Goal: Task Accomplishment & Management: Use online tool/utility

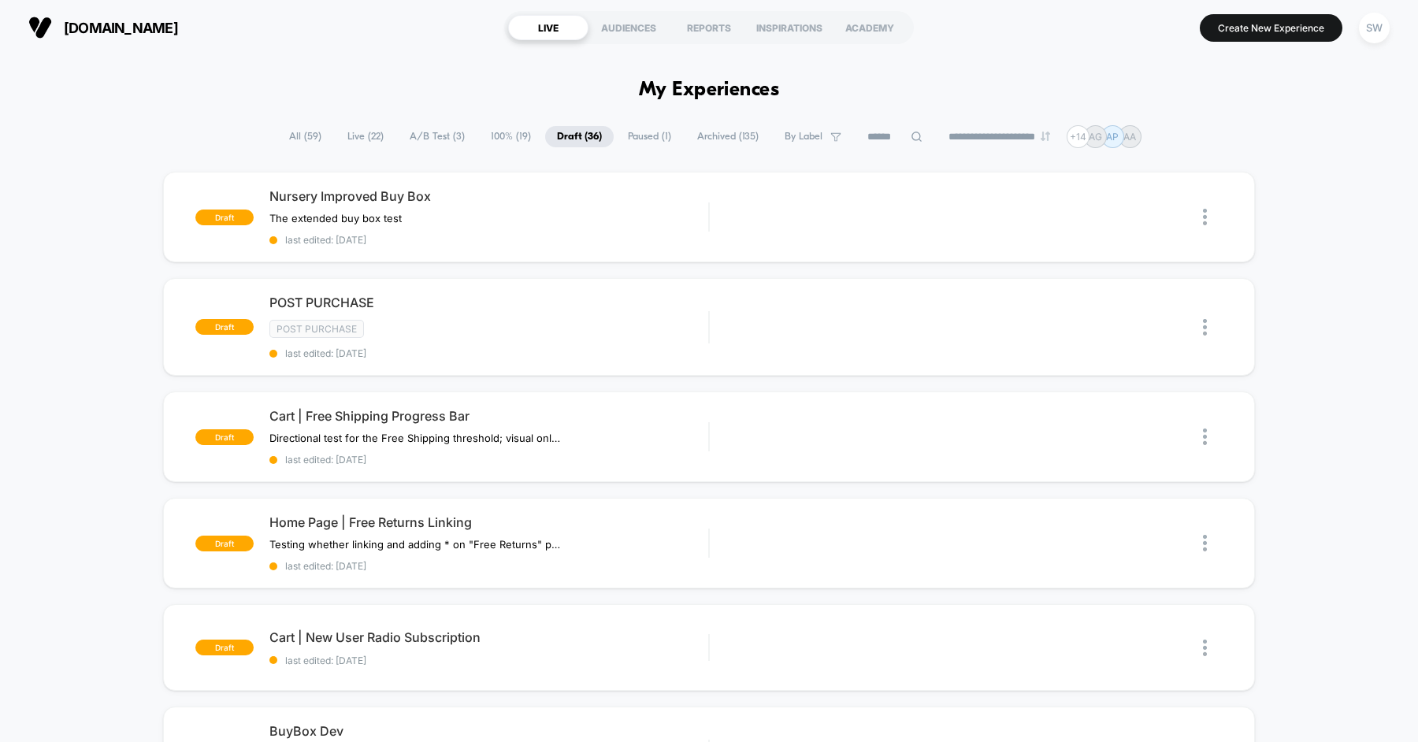
click at [563, 206] on div "Nursery Improved Buy Box The extended buy box test Click to edit experience det…" at bounding box center [489, 217] width 439 height 58
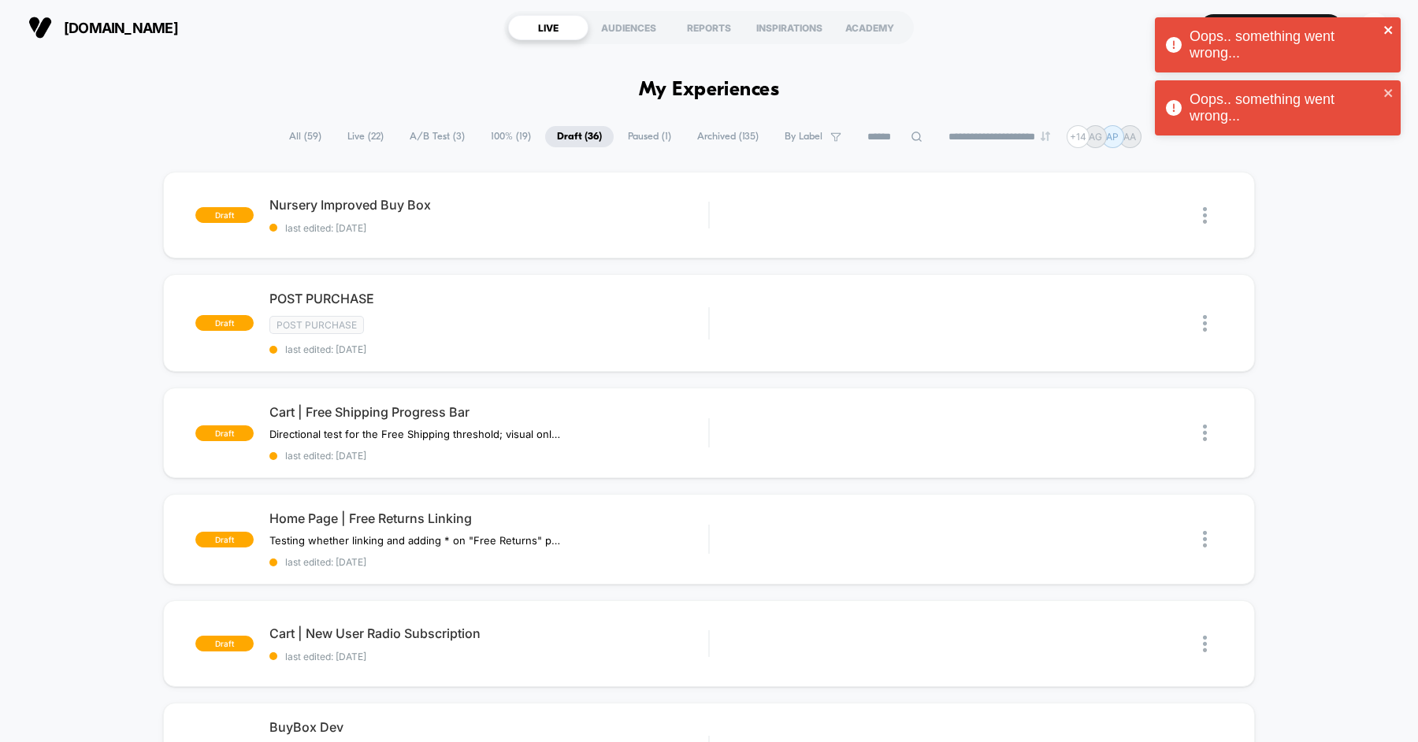
click at [1391, 30] on icon "close" at bounding box center [1389, 30] width 11 height 13
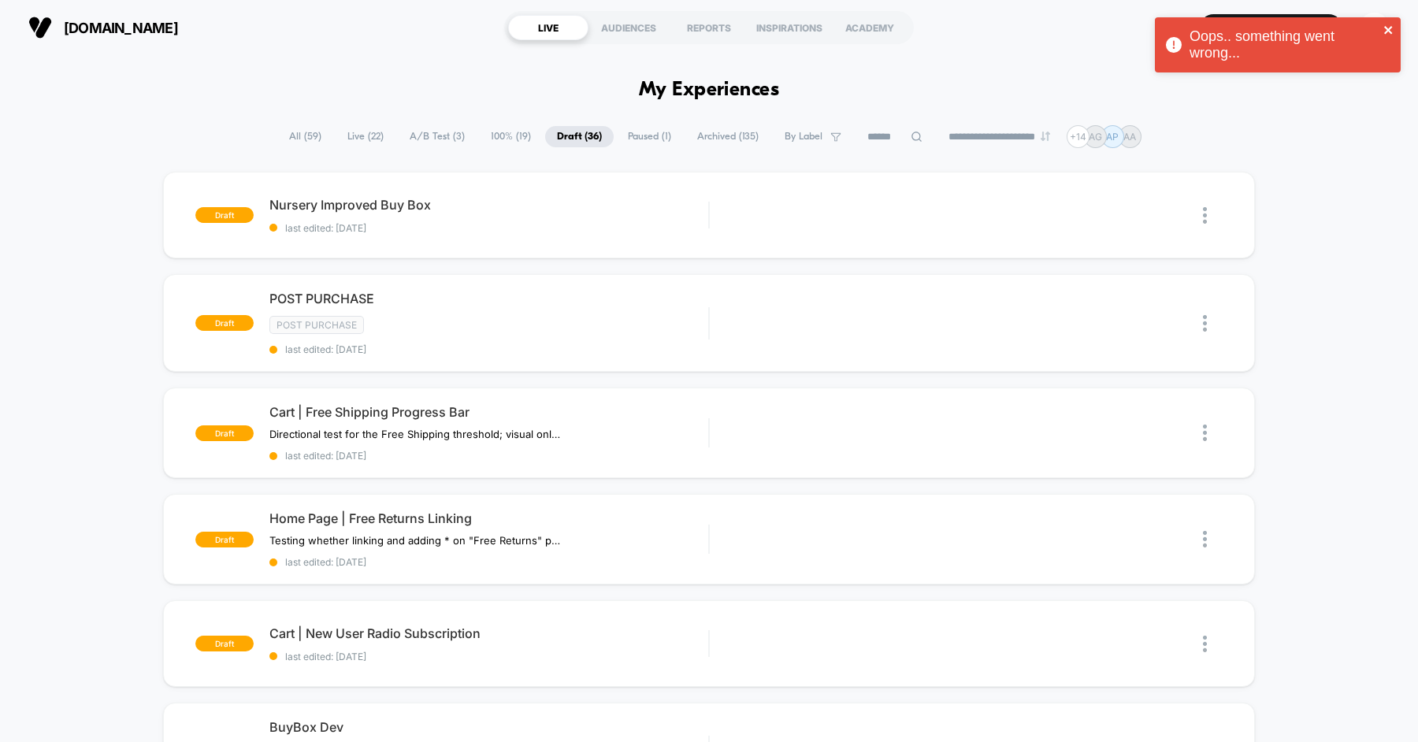
click at [1390, 31] on icon "close" at bounding box center [1389, 30] width 8 height 8
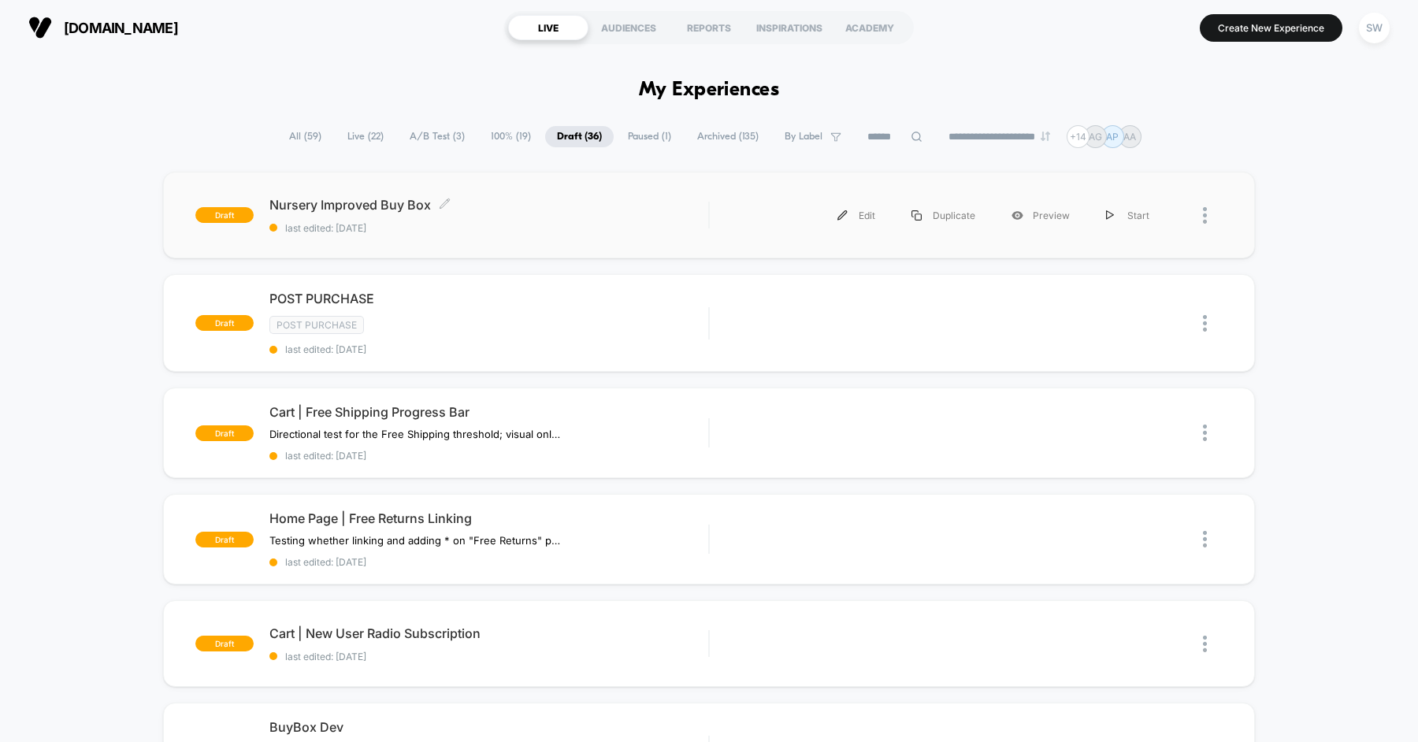
click at [532, 230] on span "last edited: [DATE]" at bounding box center [489, 228] width 439 height 12
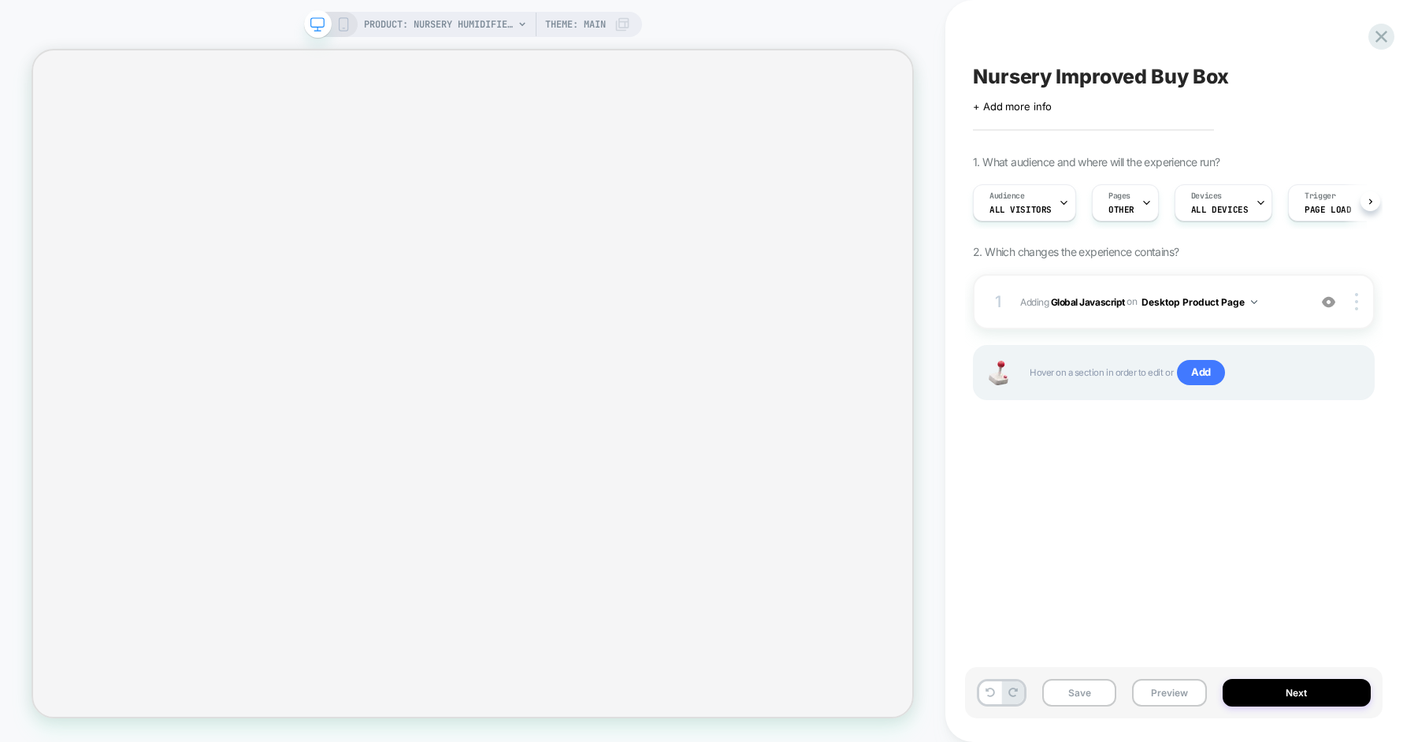
scroll to position [0, 1]
click at [1284, 306] on span "Adding Global Javascript on Desktop Product Page" at bounding box center [1161, 302] width 280 height 20
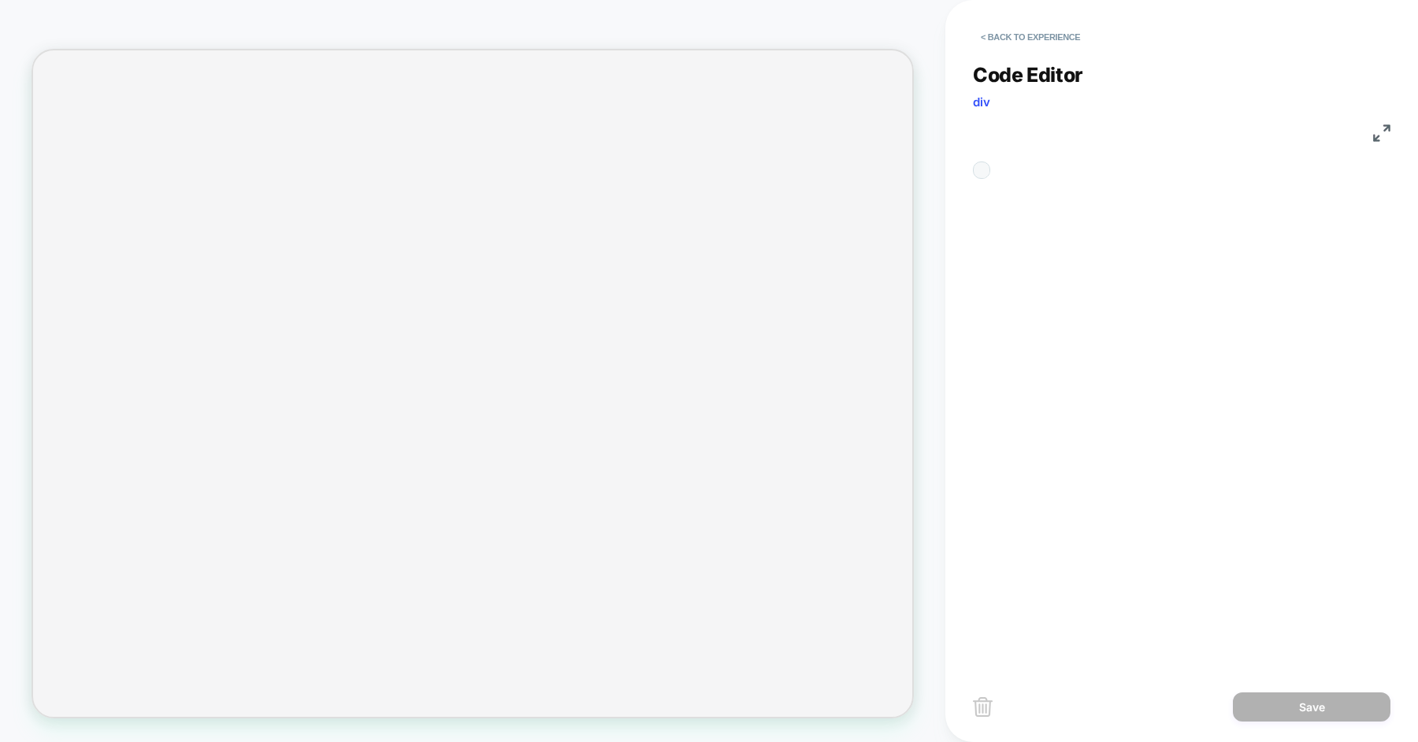
scroll to position [213, 0]
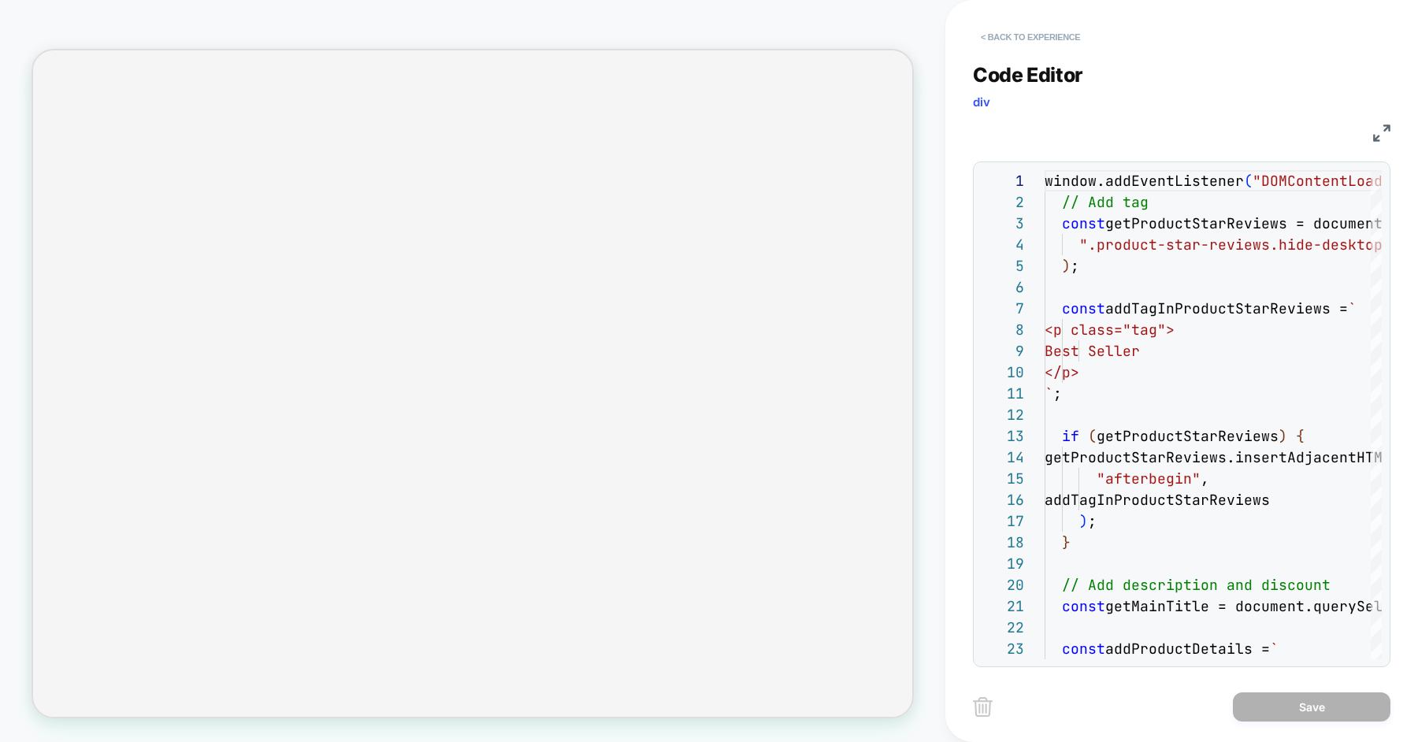
click at [1050, 32] on button "< Back to experience" at bounding box center [1030, 36] width 115 height 25
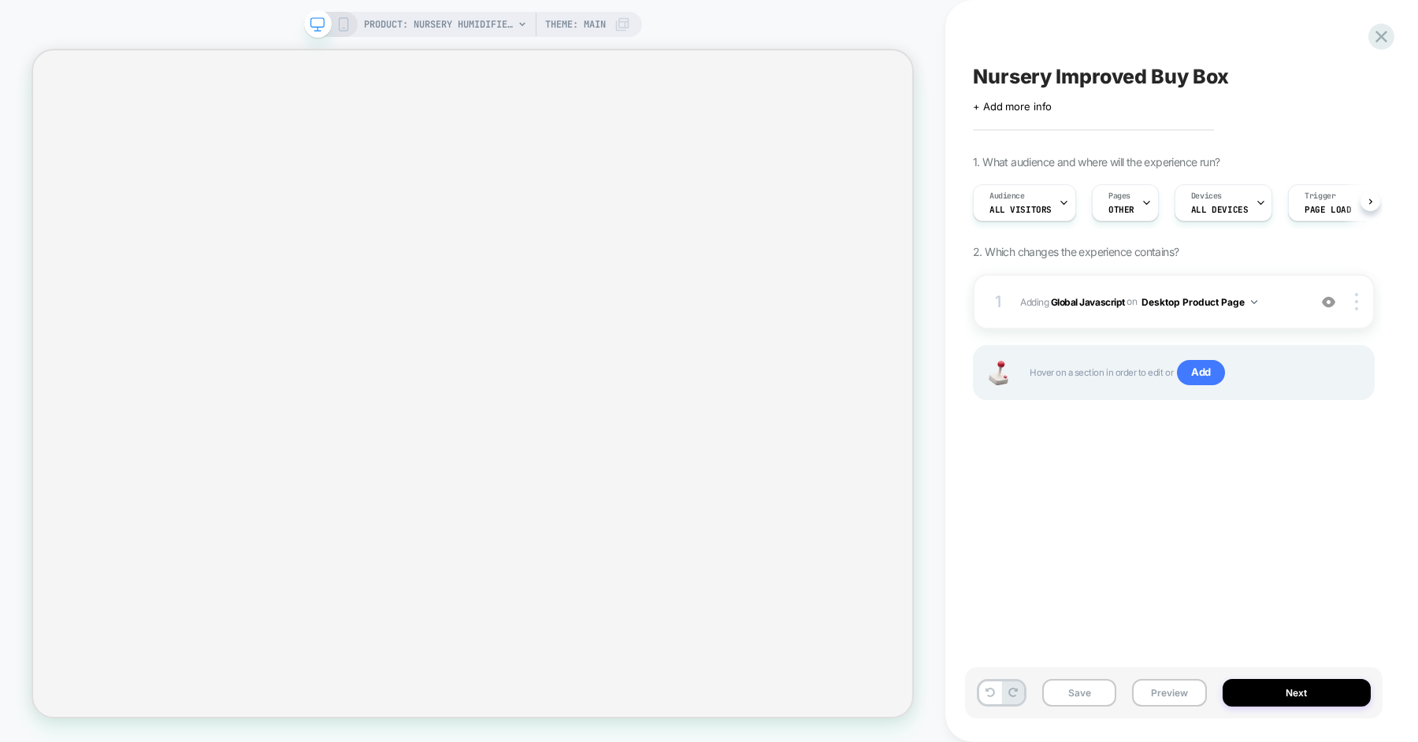
scroll to position [0, 1]
click at [1160, 705] on button "Preview" at bounding box center [1169, 693] width 74 height 28
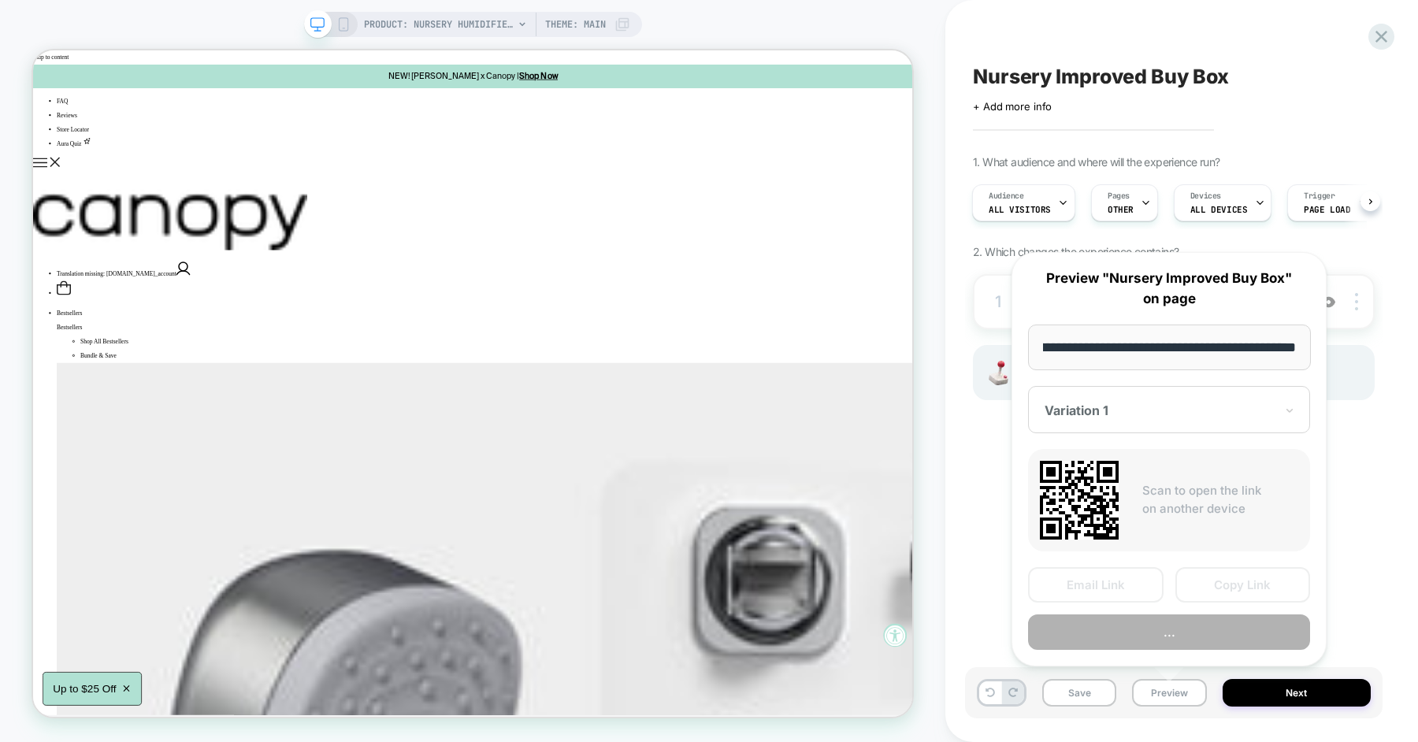
scroll to position [0, 0]
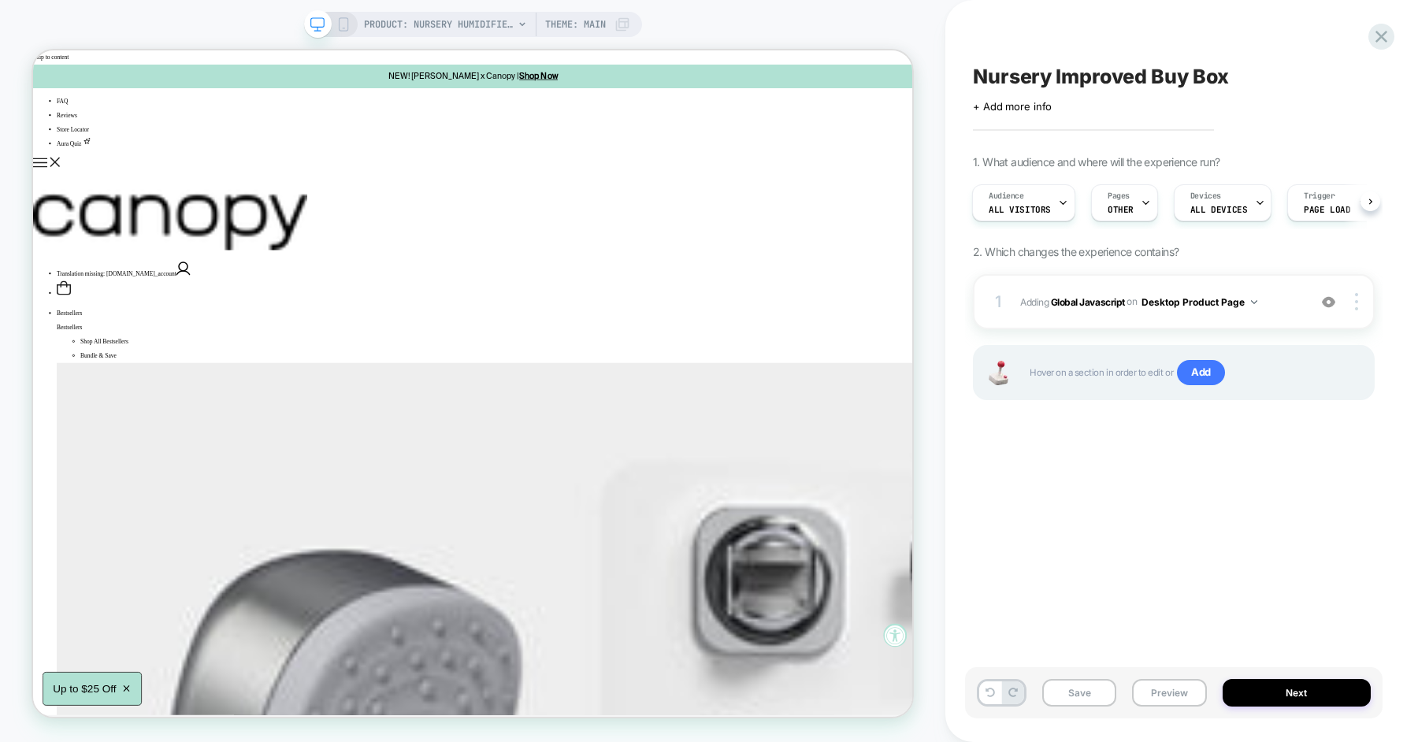
click at [1389, 498] on div "Nursery Improved Buy Box Click to edit experience details + Add more info 1. Wh…" at bounding box center [1182, 371] width 418 height 742
click at [1162, 686] on button "Preview" at bounding box center [1169, 693] width 74 height 28
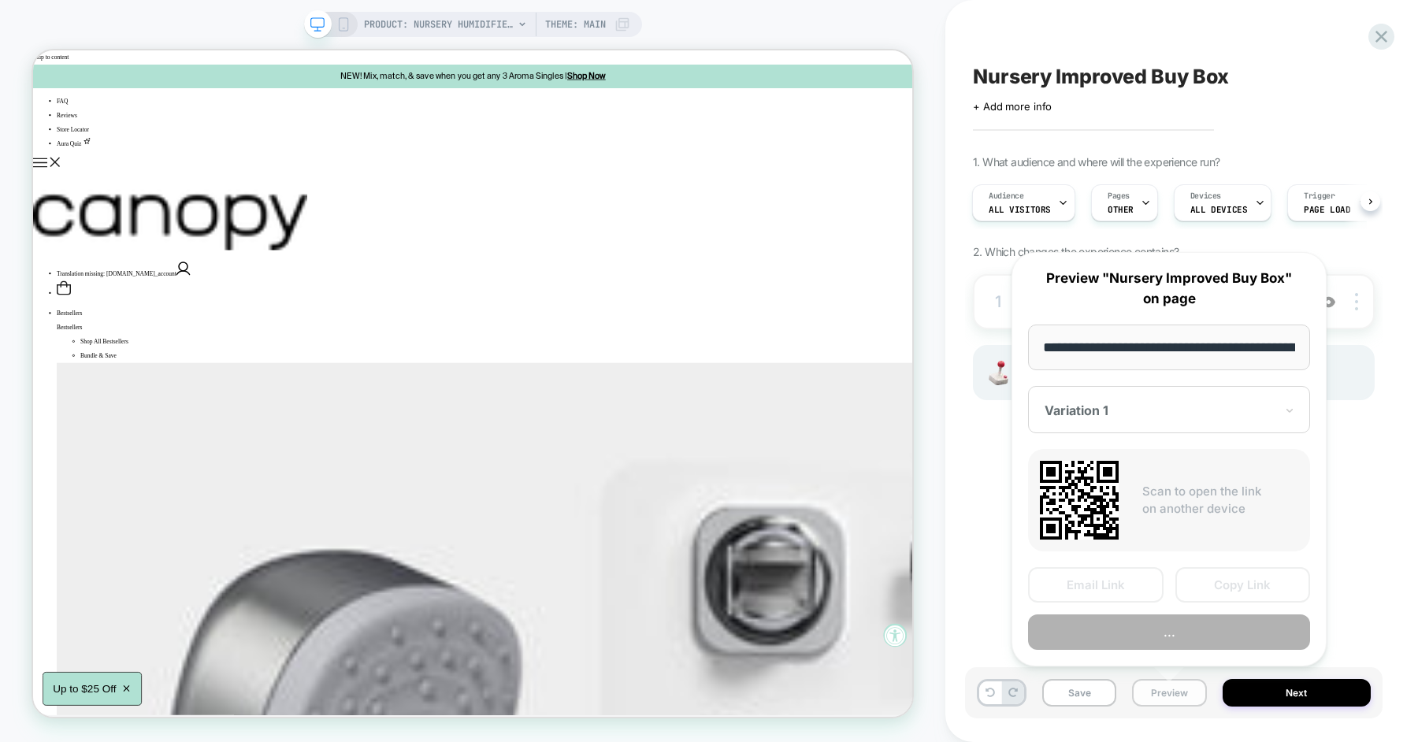
scroll to position [0, 214]
click at [1282, 415] on div "Variation 1" at bounding box center [1169, 409] width 282 height 47
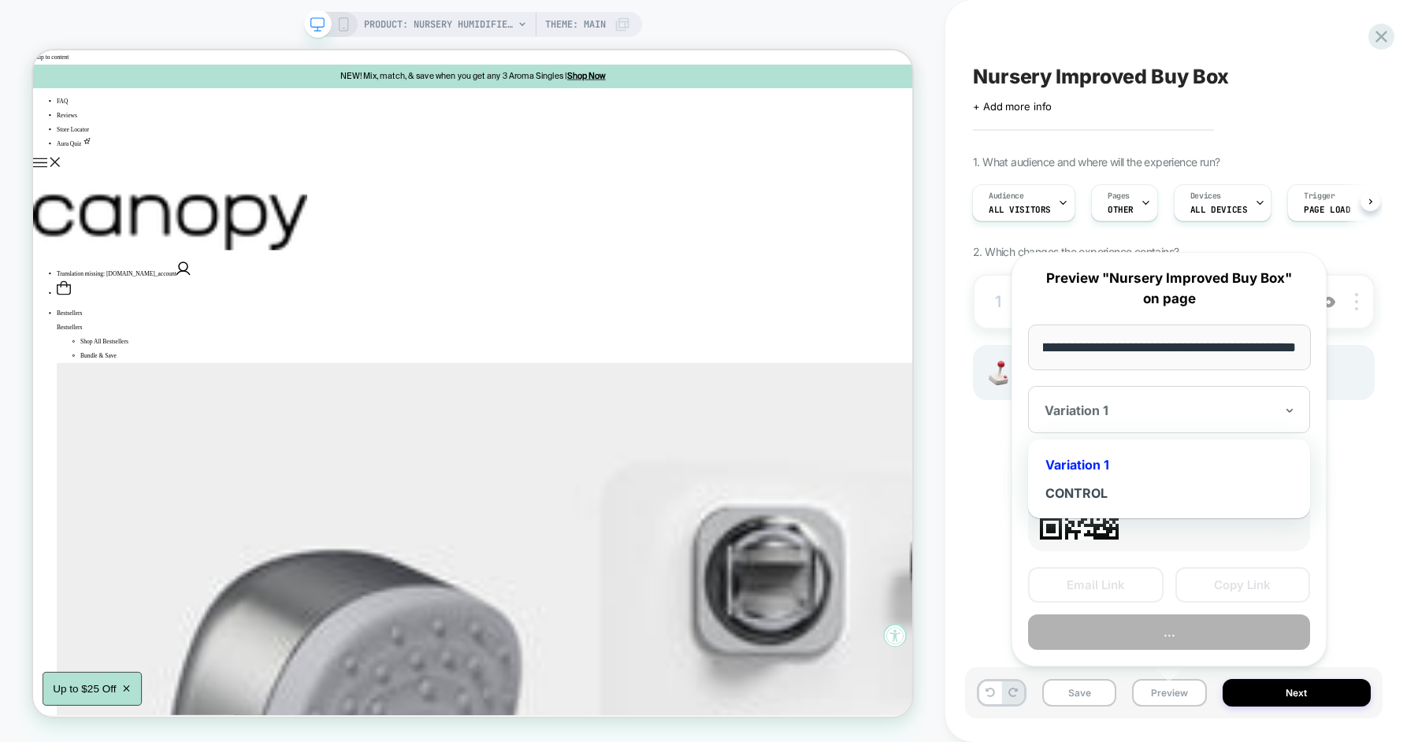
scroll to position [0, 0]
click at [1117, 490] on div "CONTROL" at bounding box center [1169, 493] width 266 height 28
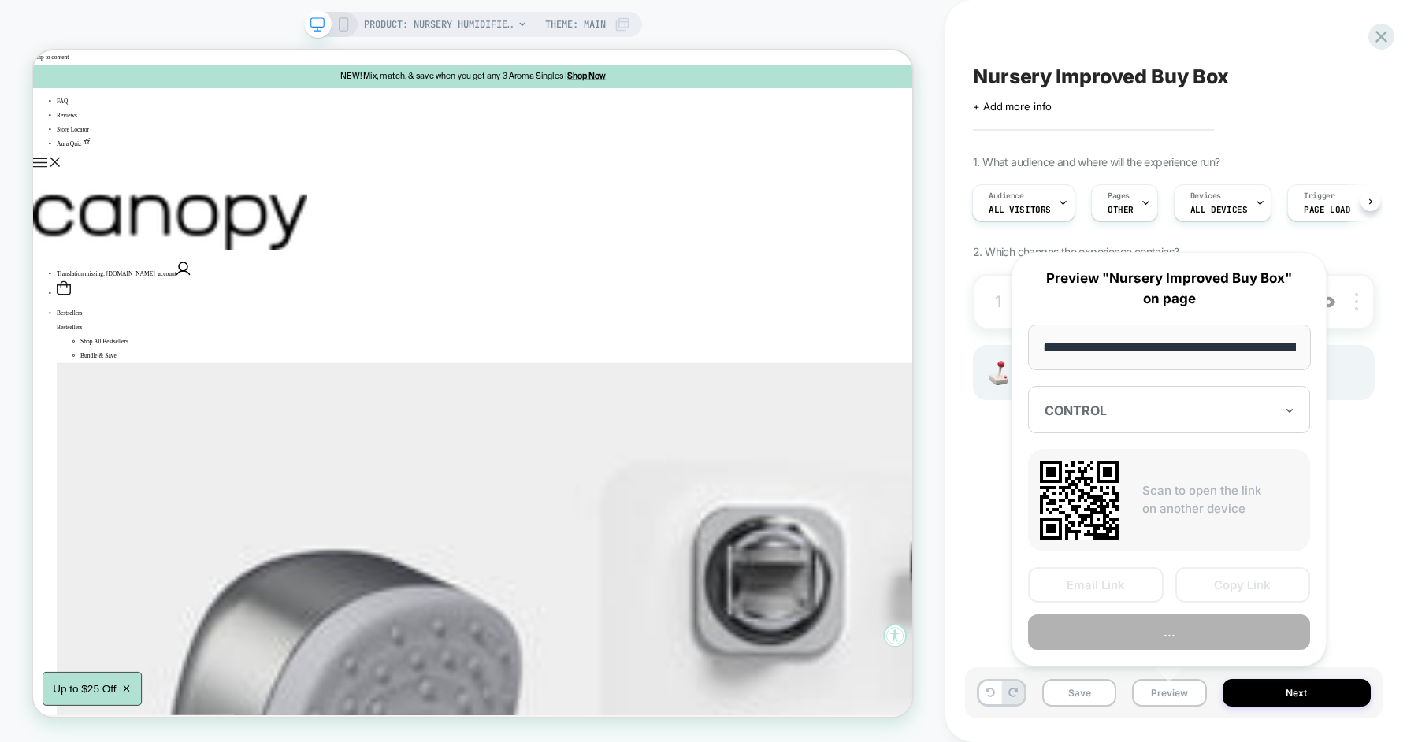
click at [1144, 421] on div "CONTROL" at bounding box center [1169, 409] width 282 height 47
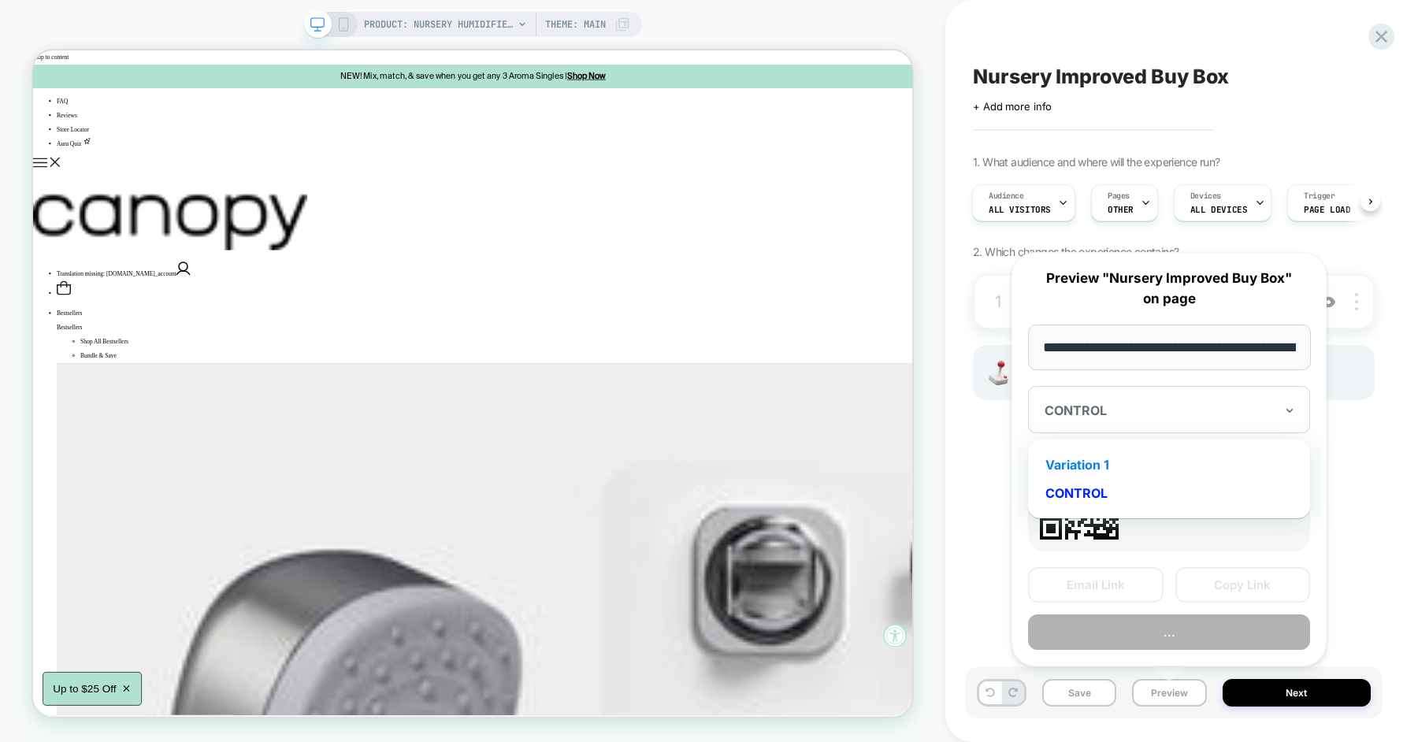
click at [1098, 465] on div "Variation 1" at bounding box center [1169, 465] width 266 height 28
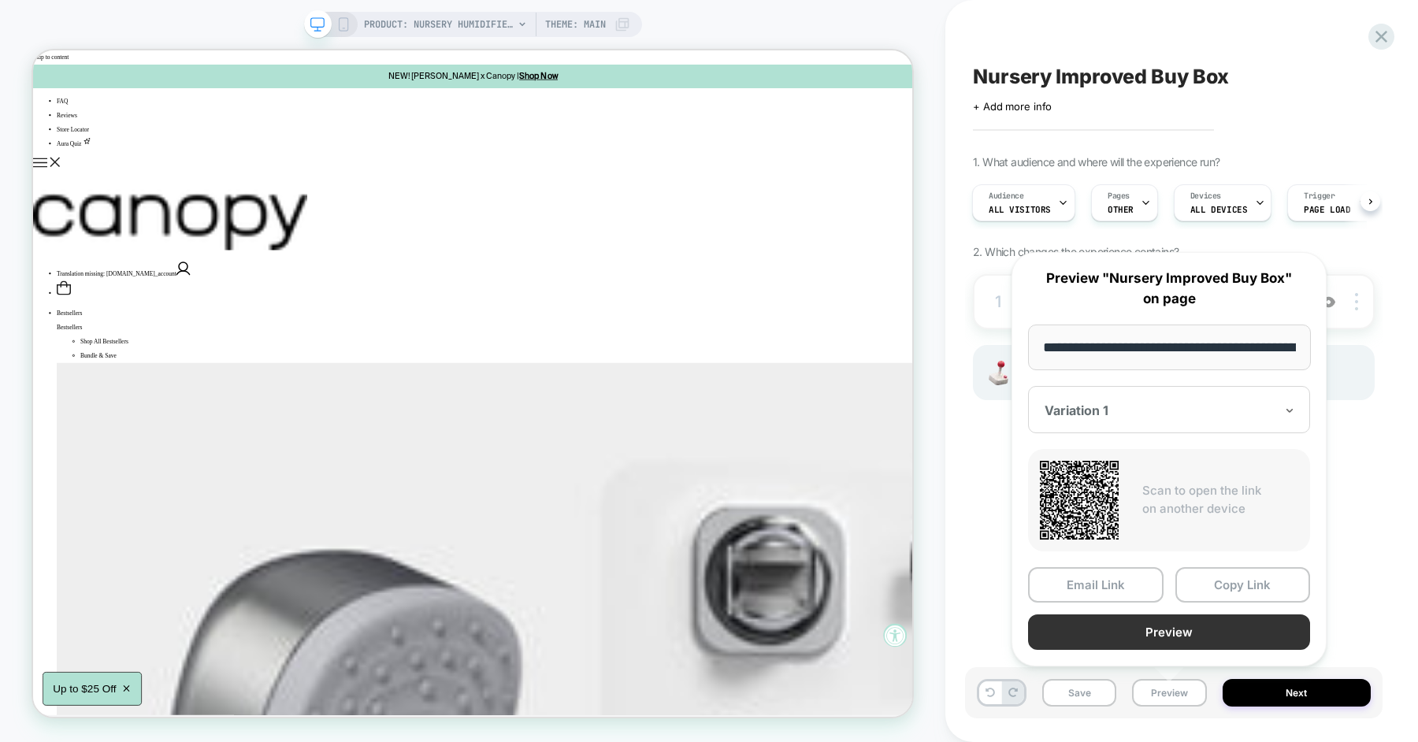
click at [1173, 630] on button "Preview" at bounding box center [1169, 632] width 282 height 35
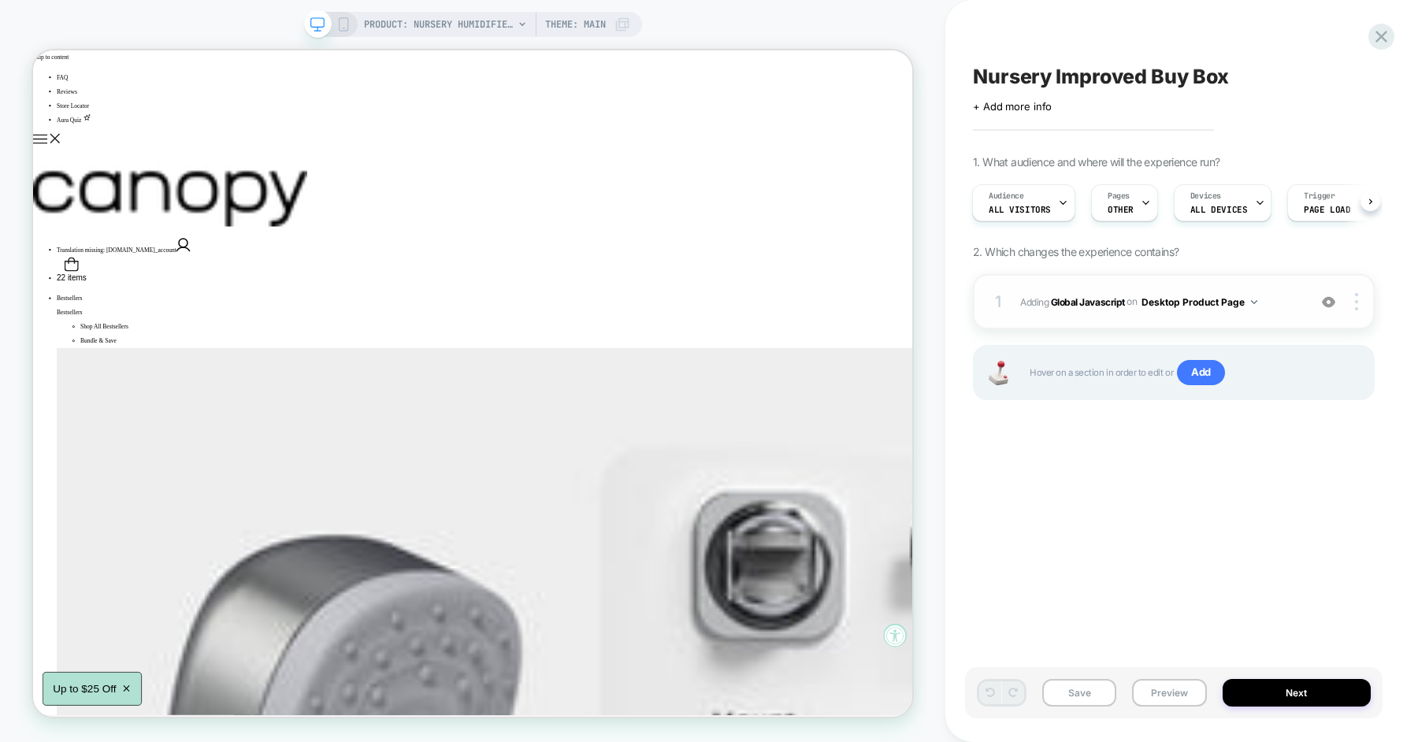
click at [78, 97] on span "Adding Global Javascript on Desktop Product Page" at bounding box center [71, 92] width 13 height 9
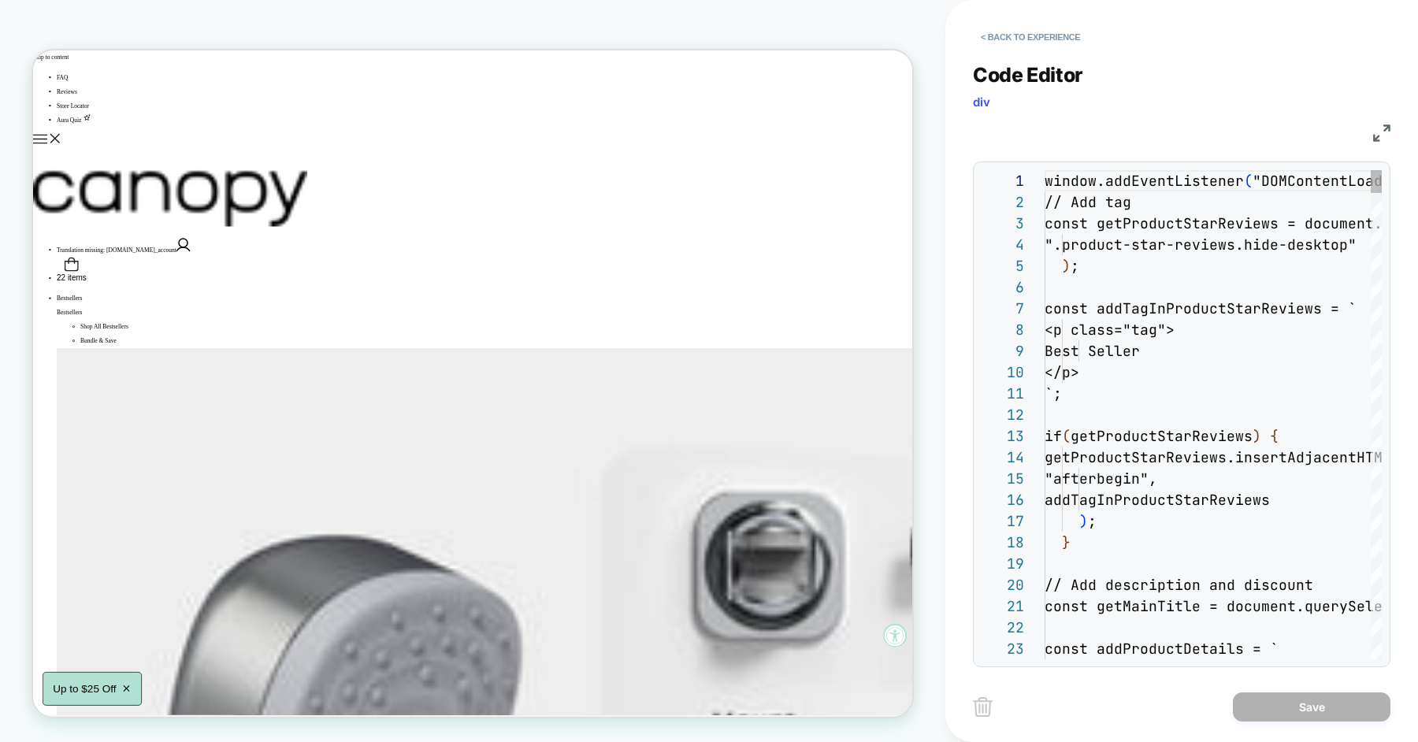
scroll to position [213, 0]
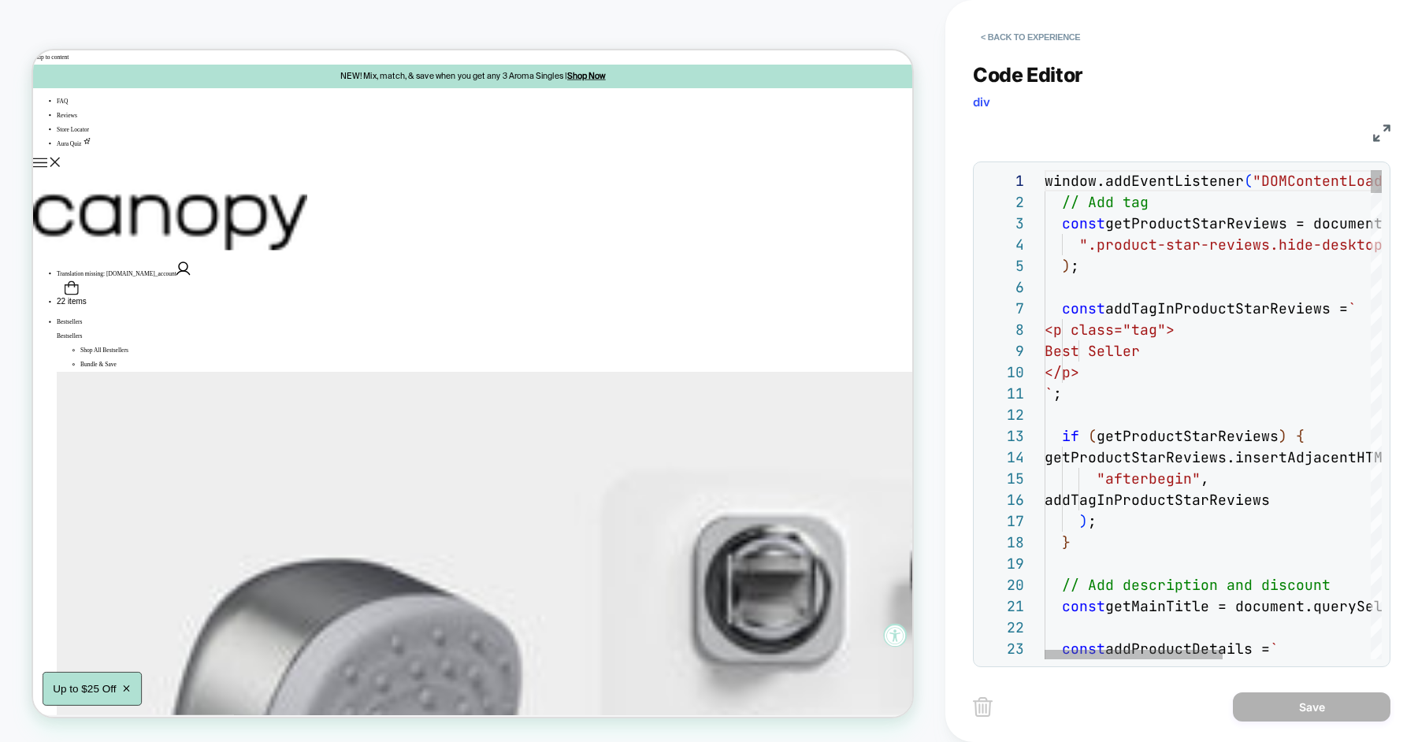
click at [1039, 34] on button "< Back to experience" at bounding box center [1030, 36] width 115 height 25
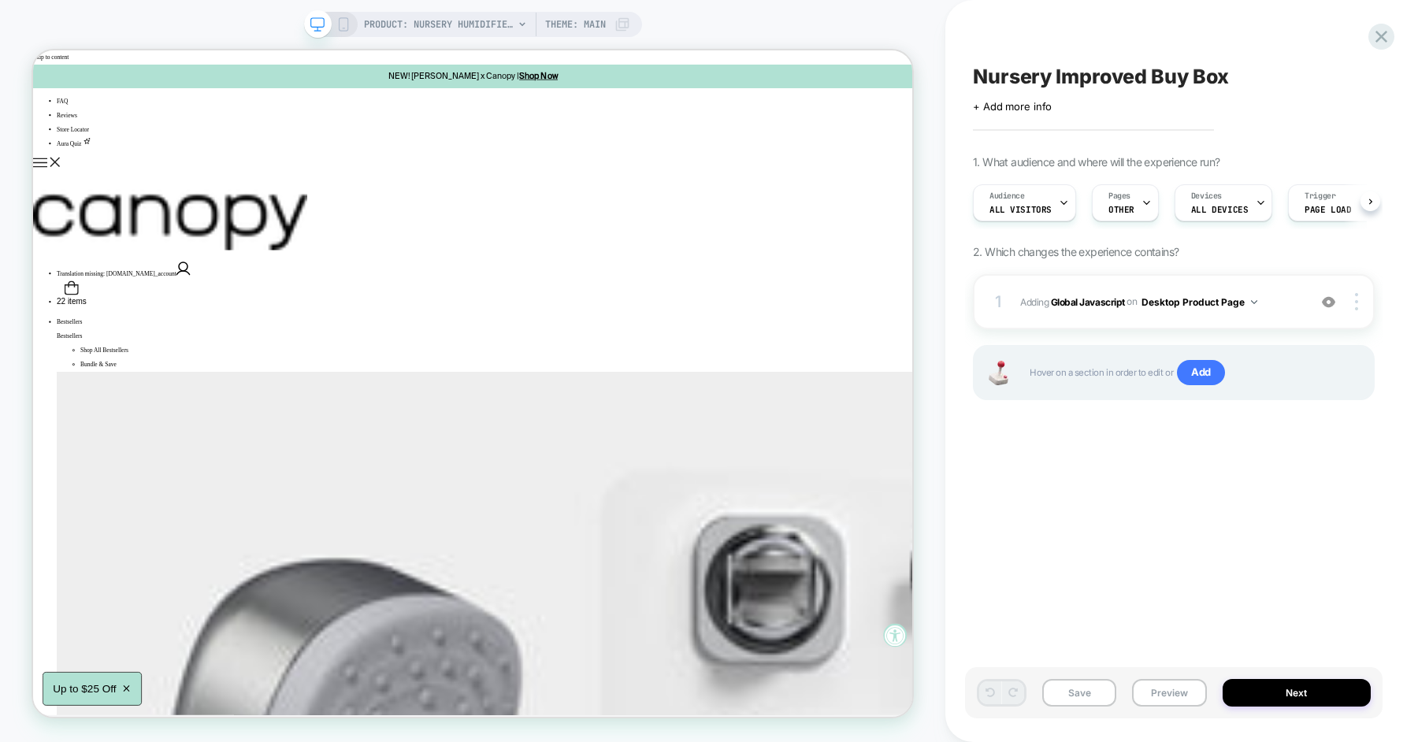
scroll to position [0, 1]
